Goal: Task Accomplishment & Management: Complete application form

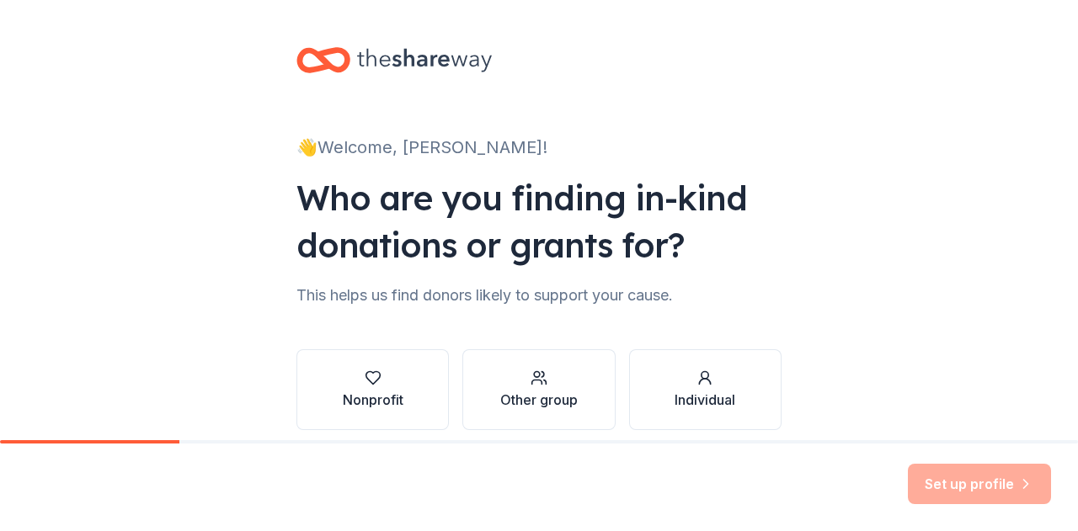
scroll to position [71, 0]
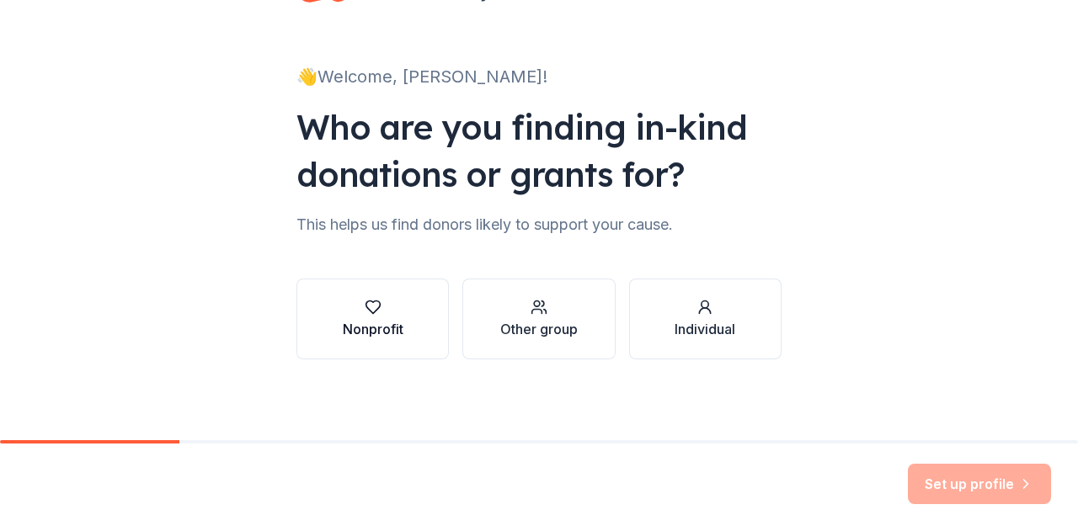
click at [371, 322] on div "Nonprofit" at bounding box center [373, 329] width 61 height 20
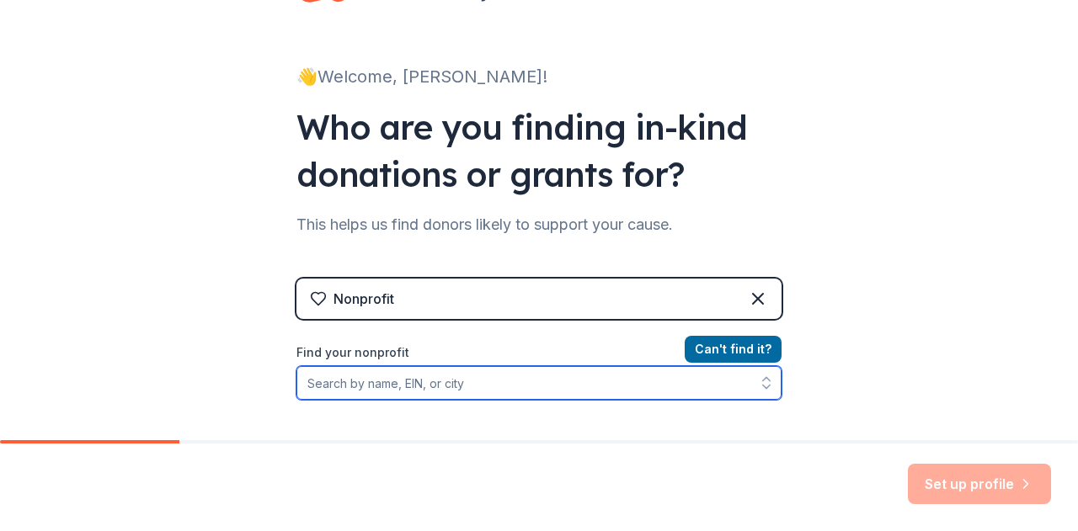
click at [448, 377] on input "Find your nonprofit" at bounding box center [538, 383] width 485 height 34
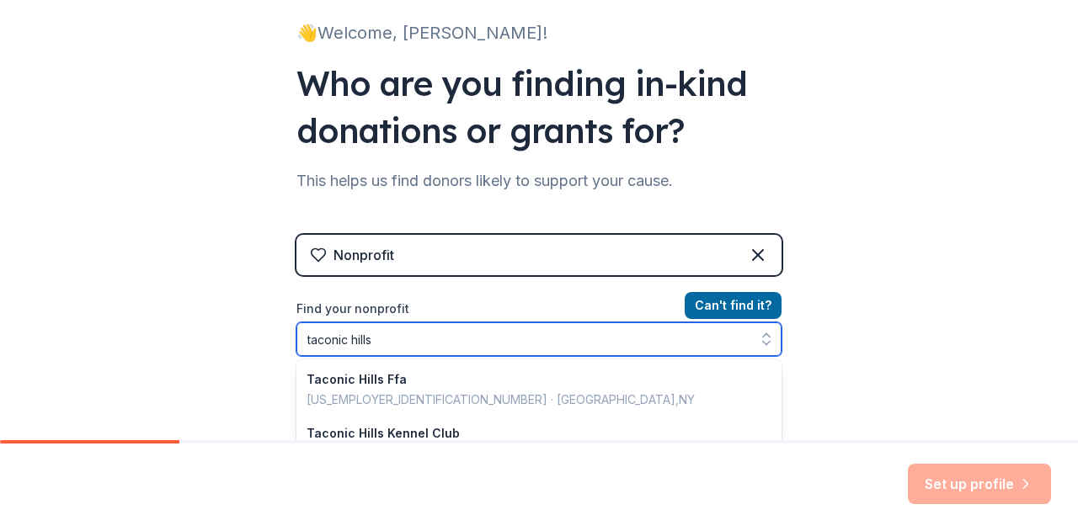
type input "taconic hills"
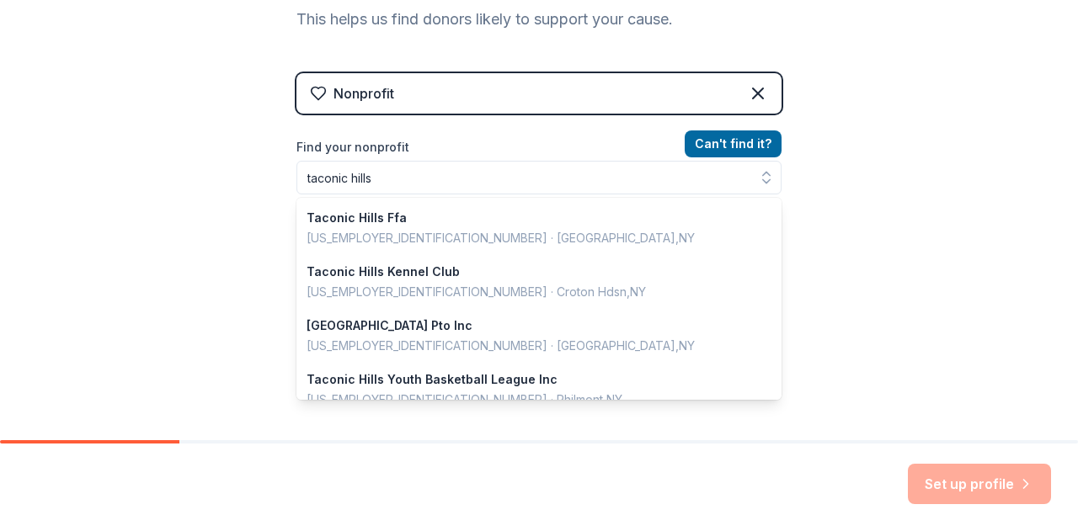
scroll to position [251, 0]
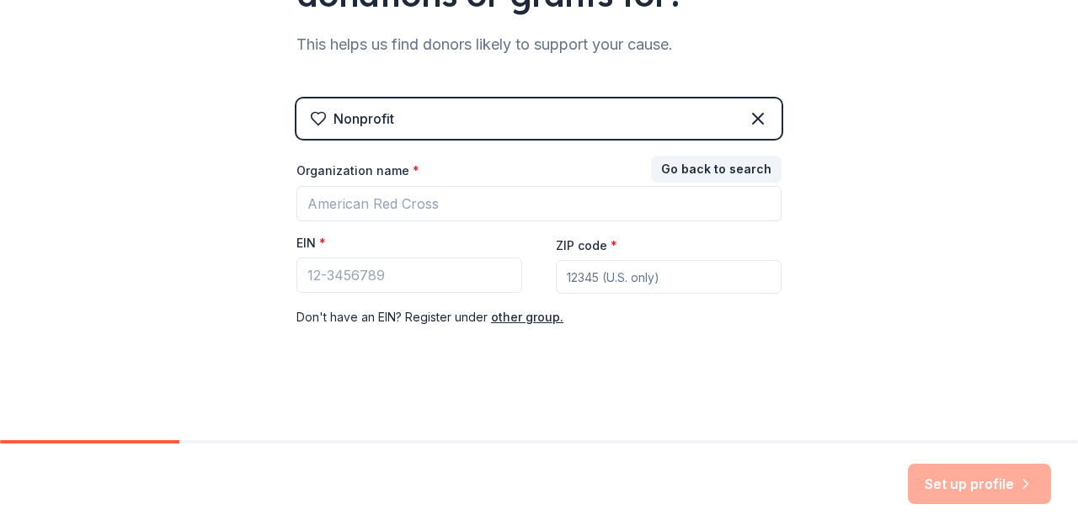
click at [583, 99] on div "Nonprofit Go back to search Organization name * EIN * ZIP code * Don ' t have a…" at bounding box center [538, 230] width 485 height 263
click at [467, 112] on div "Nonprofit" at bounding box center [538, 119] width 485 height 40
click at [405, 121] on div "Nonprofit" at bounding box center [538, 119] width 485 height 40
click at [721, 173] on button "Go back to search" at bounding box center [716, 169] width 131 height 27
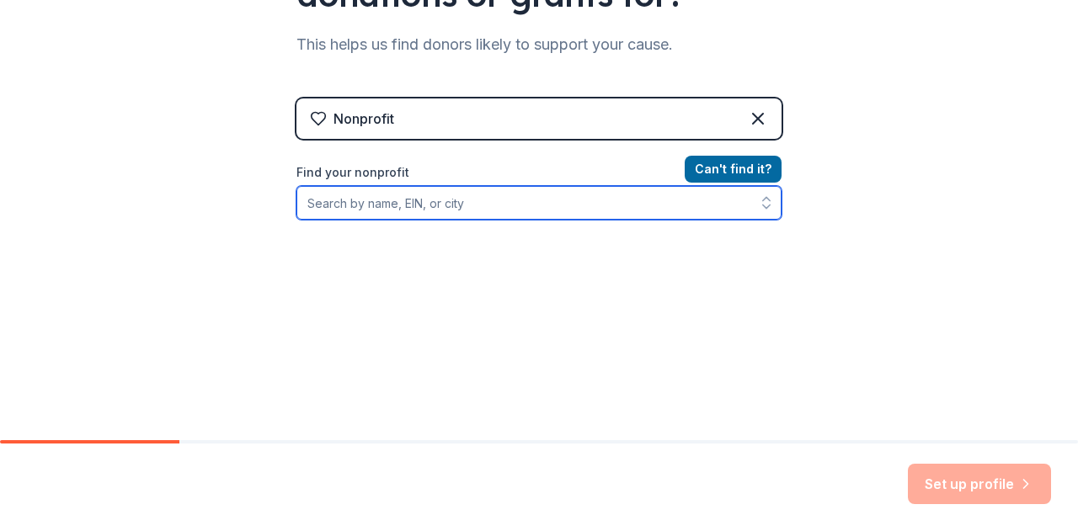
click at [642, 205] on input "Find your nonprofit" at bounding box center [538, 203] width 485 height 34
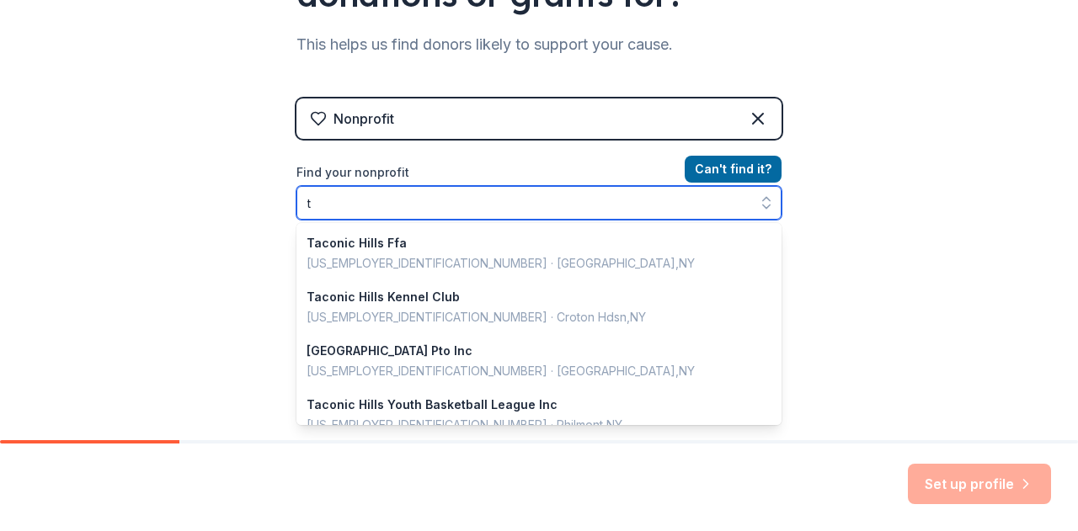
scroll to position [273, 0]
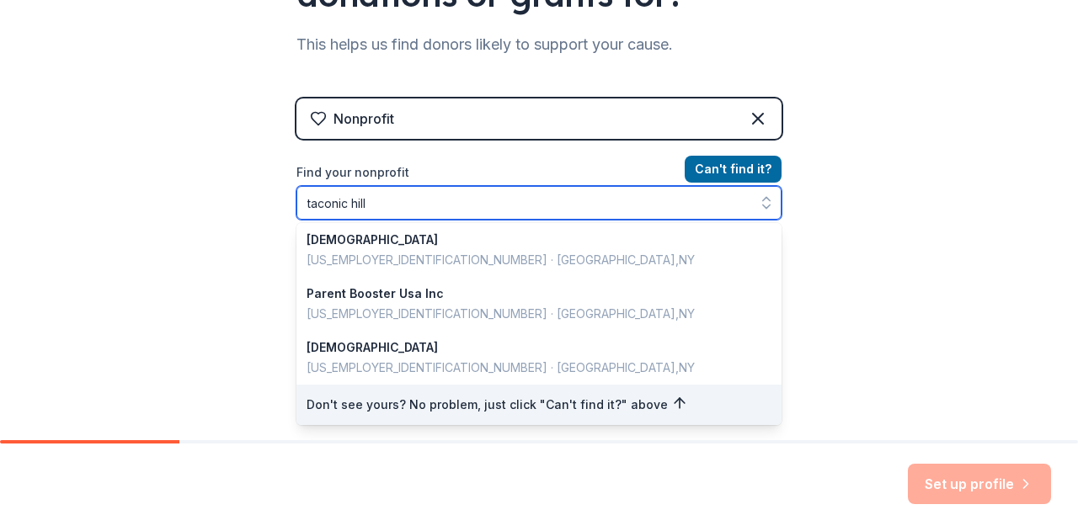
type input "taconic hills"
